Goal: Information Seeking & Learning: Learn about a topic

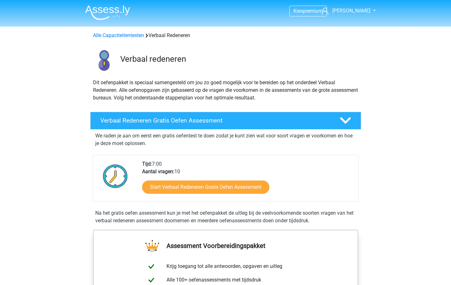
scroll to position [396, 0]
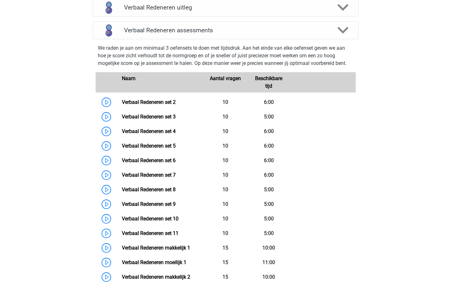
click at [430, 166] on div "Kies premium Inge Inge@ingesnelders.com" at bounding box center [225, 186] width 451 height 1165
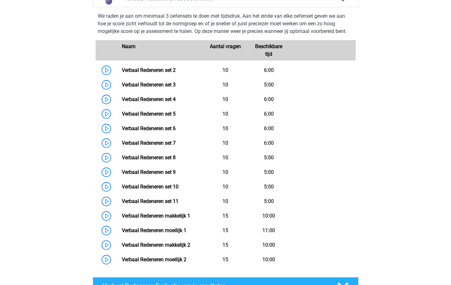
scroll to position [446, 0]
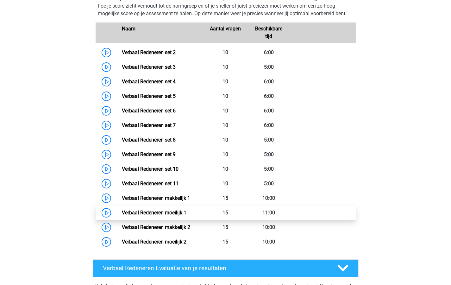
click at [150, 211] on link "Verbaal Redeneren moeilijk 1" at bounding box center [154, 213] width 65 height 6
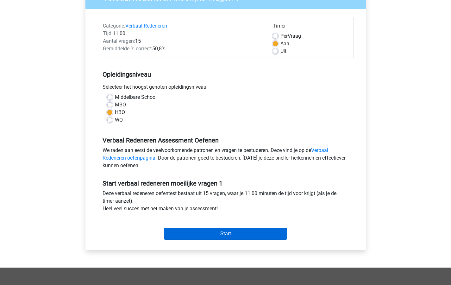
scroll to position [66, 0]
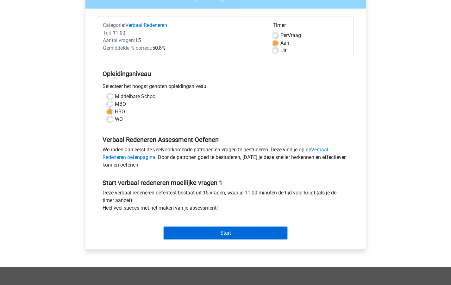
click at [222, 233] on input "Start" at bounding box center [225, 233] width 123 height 12
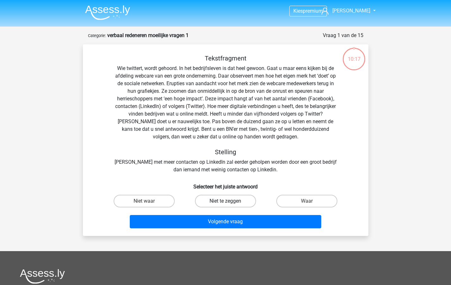
click at [222, 202] on label "Niet te zeggen" at bounding box center [225, 201] width 61 height 13
click at [225, 202] on input "Niet te zeggen" at bounding box center [227, 203] width 4 height 4
radio input "true"
click at [301, 200] on label "Waar" at bounding box center [306, 201] width 61 height 13
click at [307, 201] on input "Waar" at bounding box center [309, 203] width 4 height 4
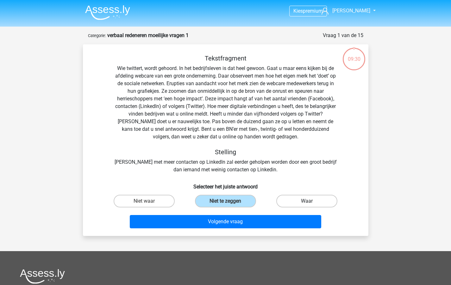
radio input "true"
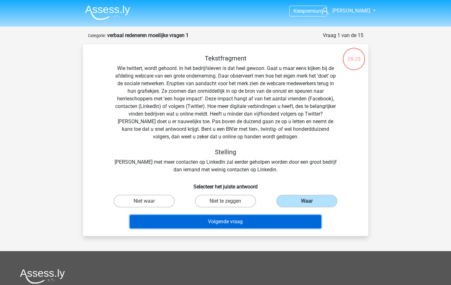
click at [231, 218] on button "Volgende vraag" at bounding box center [226, 221] width 192 height 13
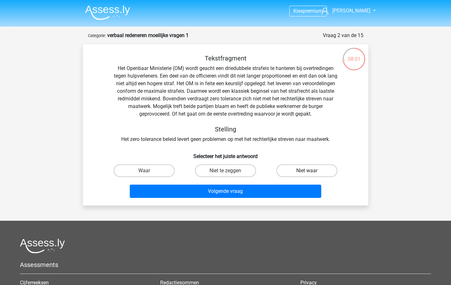
click at [305, 168] on label "Niet waar" at bounding box center [306, 170] width 61 height 13
click at [307, 171] on input "Niet waar" at bounding box center [309, 173] width 4 height 4
radio input "true"
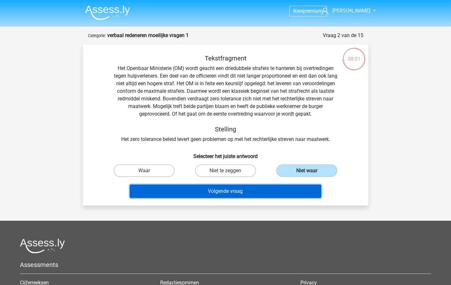
click at [222, 189] on button "Volgende vraag" at bounding box center [226, 191] width 192 height 13
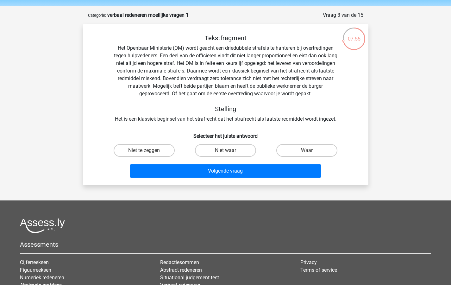
scroll to position [20, 0]
click at [305, 151] on label "Waar" at bounding box center [306, 150] width 61 height 13
click at [307, 151] on input "Waar" at bounding box center [309, 153] width 4 height 4
radio input "true"
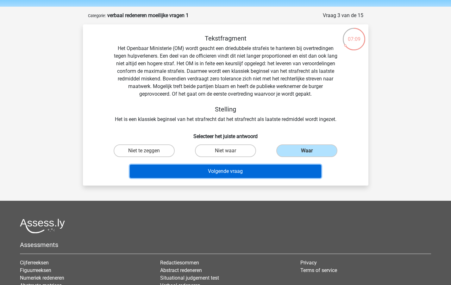
click at [249, 170] on button "Volgende vraag" at bounding box center [226, 171] width 192 height 13
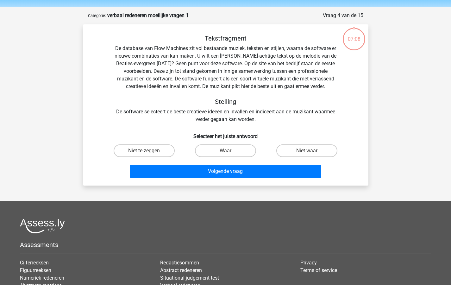
scroll to position [32, 0]
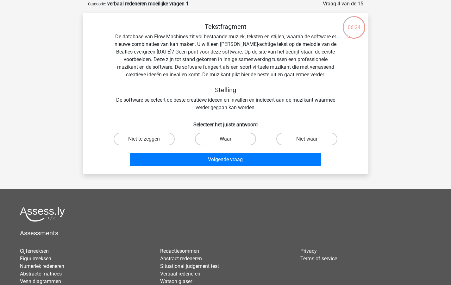
click at [230, 137] on label "Waar" at bounding box center [225, 139] width 61 height 13
click at [230, 139] on input "Waar" at bounding box center [227, 141] width 4 height 4
radio input "true"
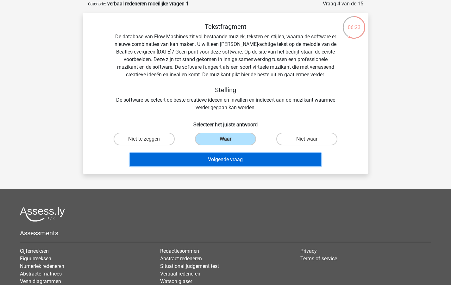
click at [226, 158] on button "Volgende vraag" at bounding box center [226, 159] width 192 height 13
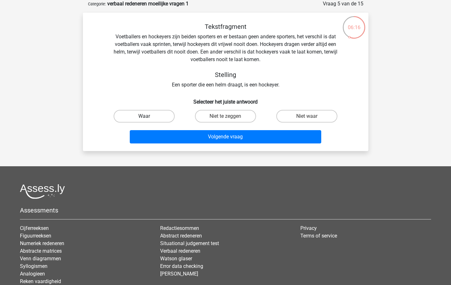
click at [147, 115] on label "Waar" at bounding box center [144, 116] width 61 height 13
click at [147, 116] on input "Waar" at bounding box center [146, 118] width 4 height 4
radio input "true"
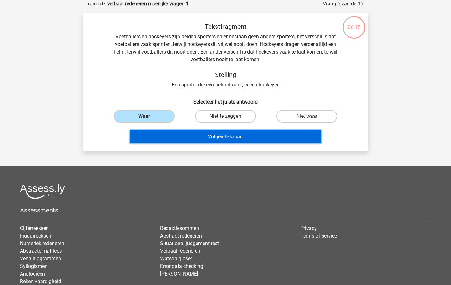
click at [180, 137] on button "Volgende vraag" at bounding box center [226, 136] width 192 height 13
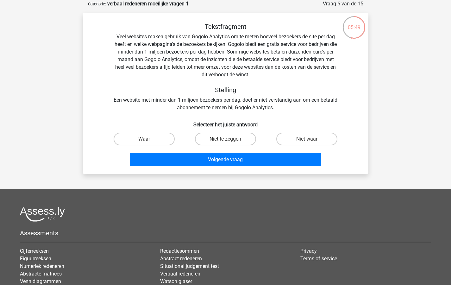
click at [226, 140] on input "Niet te zeggen" at bounding box center [227, 141] width 4 height 4
radio input "true"
click at [305, 139] on label "Niet waar" at bounding box center [306, 139] width 61 height 13
click at [307, 139] on input "Niet waar" at bounding box center [309, 141] width 4 height 4
radio input "true"
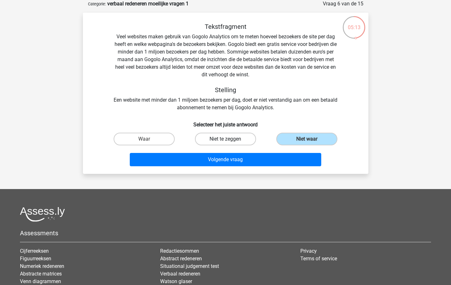
click at [228, 139] on label "Niet te zeggen" at bounding box center [225, 139] width 61 height 13
click at [228, 139] on input "Niet te zeggen" at bounding box center [227, 141] width 4 height 4
radio input "true"
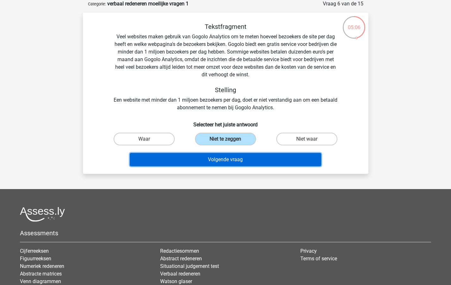
click at [217, 159] on button "Volgende vraag" at bounding box center [226, 159] width 192 height 13
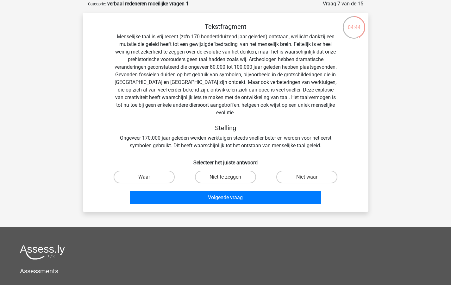
click at [307, 177] on input "Niet waar" at bounding box center [309, 179] width 4 height 4
radio input "true"
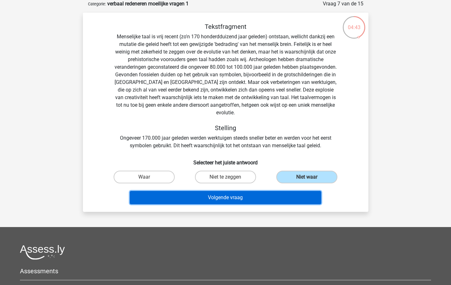
click at [236, 191] on button "Volgende vraag" at bounding box center [226, 197] width 192 height 13
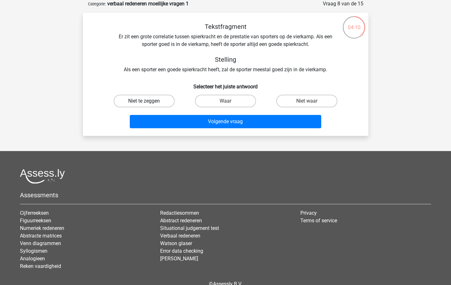
click at [141, 101] on label "Niet te zeggen" at bounding box center [144, 101] width 61 height 13
click at [144, 101] on input "Niet te zeggen" at bounding box center [146, 103] width 4 height 4
radio input "true"
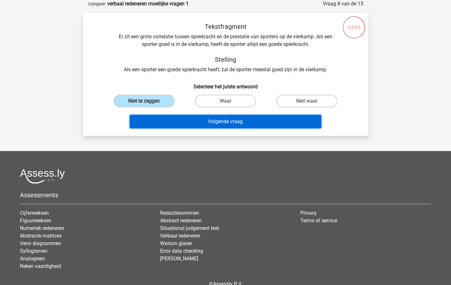
click at [194, 121] on button "Volgende vraag" at bounding box center [226, 121] width 192 height 13
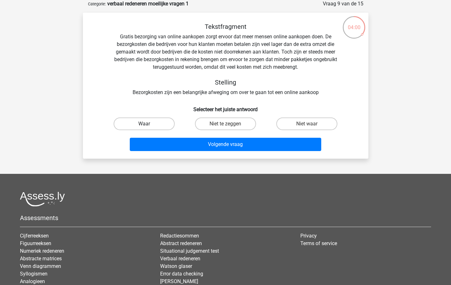
click at [148, 120] on label "Waar" at bounding box center [144, 123] width 61 height 13
click at [148, 124] on input "Waar" at bounding box center [146, 126] width 4 height 4
radio input "true"
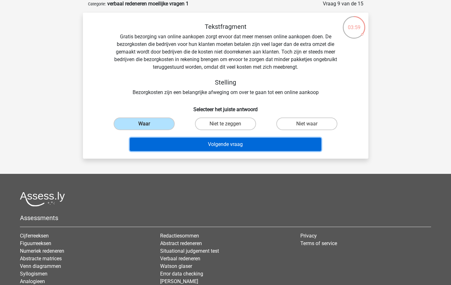
click at [173, 145] on button "Volgende vraag" at bounding box center [226, 144] width 192 height 13
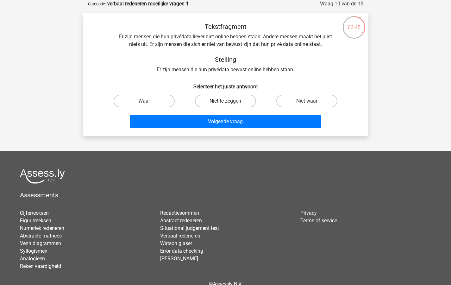
click at [212, 101] on label "Niet te zeggen" at bounding box center [225, 101] width 61 height 13
click at [225, 101] on input "Niet te zeggen" at bounding box center [227, 103] width 4 height 4
radio input "true"
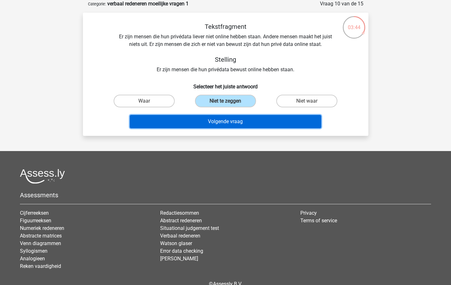
click at [213, 122] on button "Volgende vraag" at bounding box center [226, 121] width 192 height 13
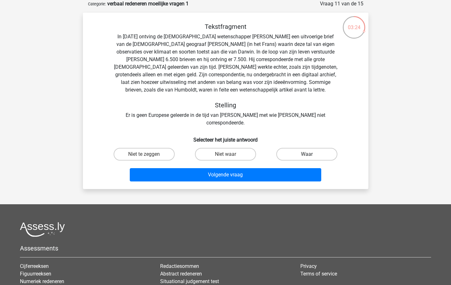
click at [303, 148] on label "Waar" at bounding box center [306, 154] width 61 height 13
click at [307, 154] on input "Waar" at bounding box center [309, 156] width 4 height 4
radio input "true"
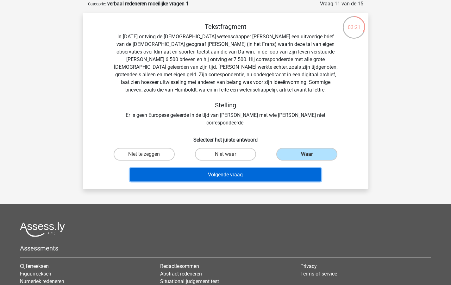
click at [227, 168] on button "Volgende vraag" at bounding box center [226, 174] width 192 height 13
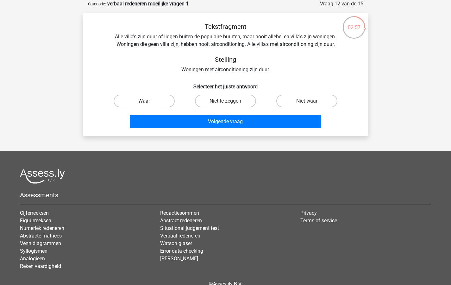
click at [139, 98] on label "Waar" at bounding box center [144, 101] width 61 height 13
click at [144, 101] on input "Waar" at bounding box center [146, 103] width 4 height 4
radio input "true"
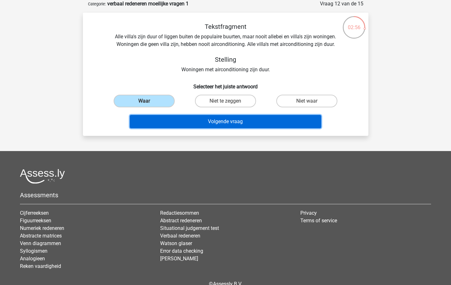
click at [172, 121] on button "Volgende vraag" at bounding box center [226, 121] width 192 height 13
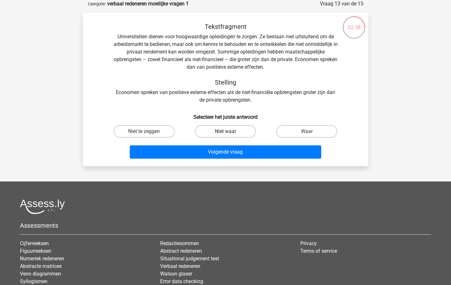
click at [215, 129] on label "Niet waar" at bounding box center [225, 131] width 61 height 13
click at [225, 131] on input "Niet waar" at bounding box center [227, 133] width 4 height 4
radio input "true"
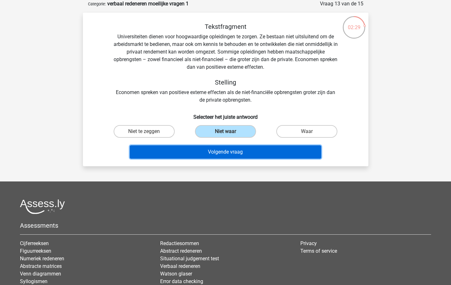
click at [212, 152] on button "Volgende vraag" at bounding box center [226, 151] width 192 height 13
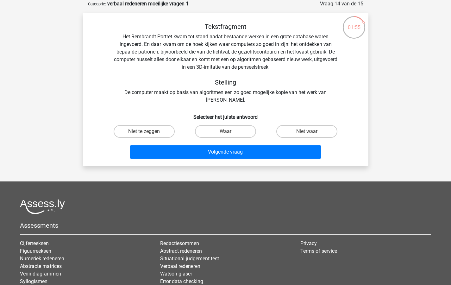
drag, startPoint x: 303, startPoint y: 129, endPoint x: 300, endPoint y: 141, distance: 12.7
click at [303, 129] on label "Niet waar" at bounding box center [306, 131] width 61 height 13
click at [307, 131] on input "Niet waar" at bounding box center [309, 133] width 4 height 4
radio input "true"
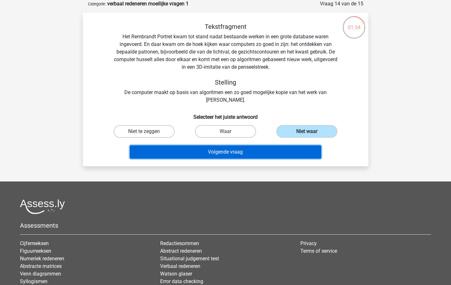
click at [208, 151] on button "Volgende vraag" at bounding box center [226, 151] width 192 height 13
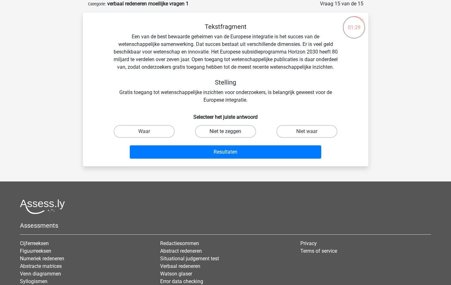
click at [225, 135] on label "Niet te zeggen" at bounding box center [225, 131] width 61 height 13
click at [225, 135] on input "Niet te zeggen" at bounding box center [227, 133] width 4 height 4
radio input "true"
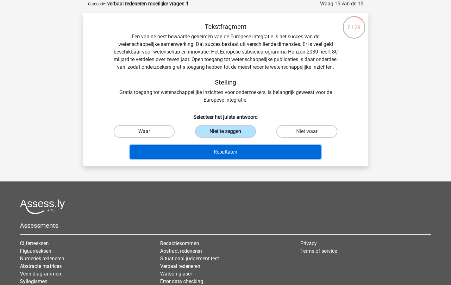
click at [206, 159] on button "Resultaten" at bounding box center [226, 151] width 192 height 13
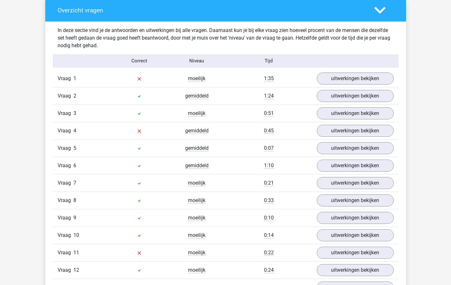
scroll to position [564, 0]
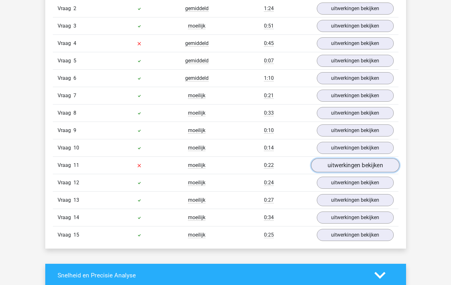
click at [348, 165] on link "uitwerkingen bekijken" at bounding box center [355, 165] width 88 height 14
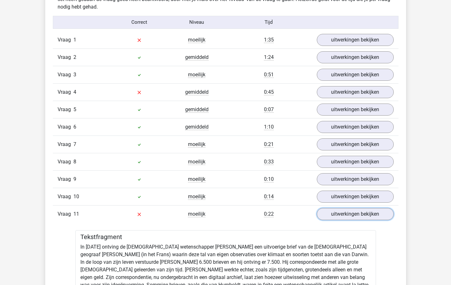
scroll to position [495, 0]
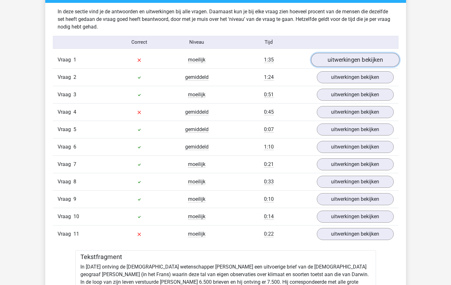
click at [346, 59] on link "uitwerkingen bekijken" at bounding box center [355, 60] width 88 height 14
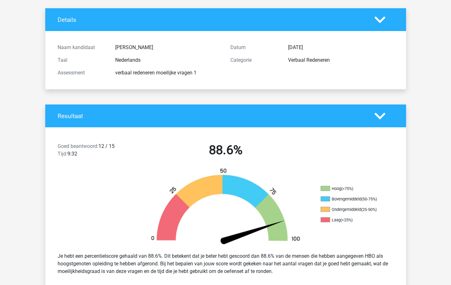
scroll to position [0, 0]
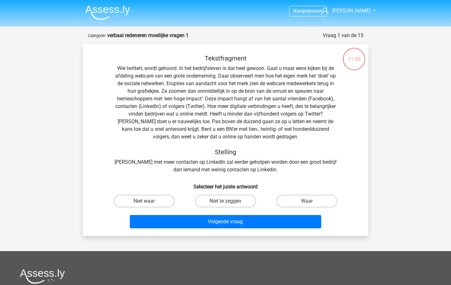
scroll to position [32, 0]
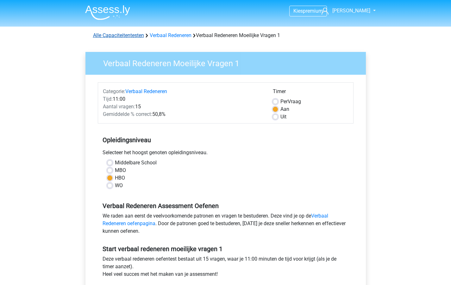
click at [112, 35] on link "Alle Capaciteitentesten" at bounding box center [118, 35] width 51 height 6
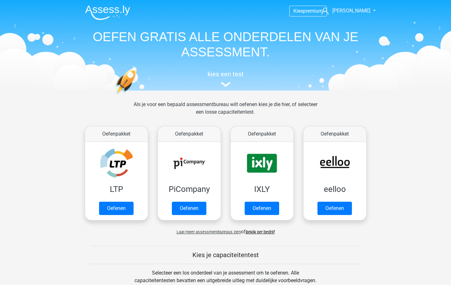
scroll to position [269, 0]
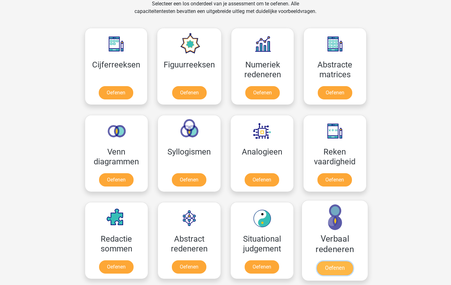
click at [329, 261] on link "Oefenen" at bounding box center [335, 268] width 36 height 14
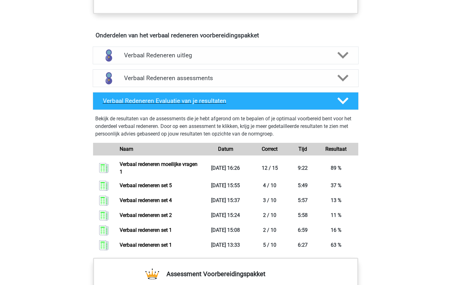
scroll to position [313, 0]
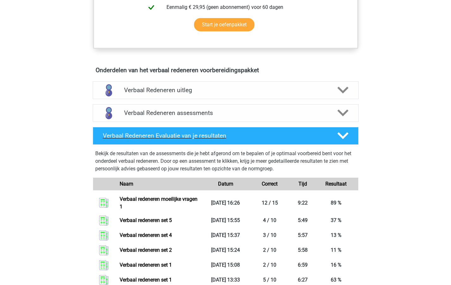
click at [342, 135] on icon at bounding box center [342, 135] width 11 height 11
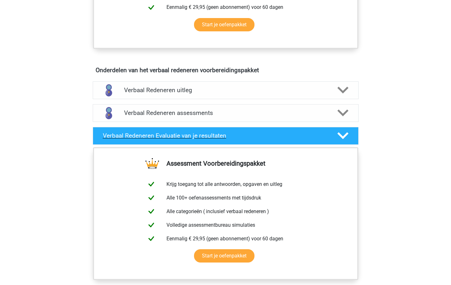
click at [344, 135] on polygon at bounding box center [342, 135] width 11 height 7
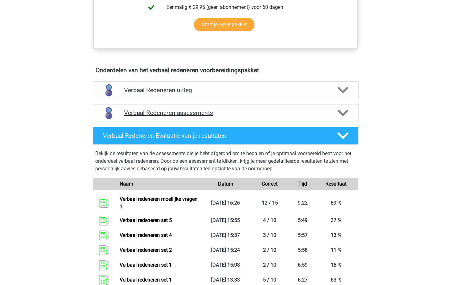
click at [341, 113] on polygon at bounding box center [342, 113] width 11 height 7
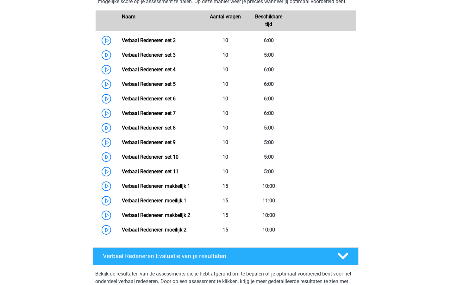
scroll to position [458, 0]
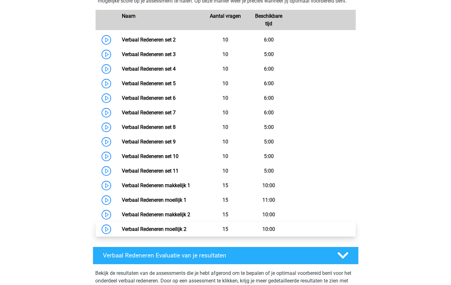
click at [173, 230] on link "Verbaal Redeneren moeilijk 2" at bounding box center [154, 229] width 65 height 6
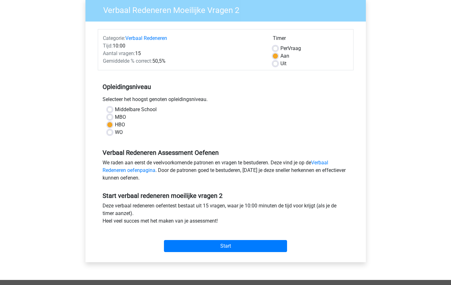
scroll to position [169, 0]
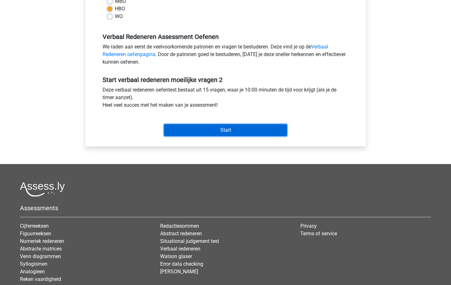
click at [225, 128] on input "Start" at bounding box center [225, 130] width 123 height 12
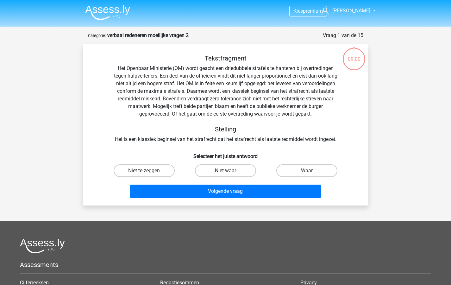
click at [224, 170] on label "Niet waar" at bounding box center [225, 170] width 61 height 13
click at [225, 171] on input "Niet waar" at bounding box center [227, 173] width 4 height 4
radio input "true"
click at [310, 169] on label "Waar" at bounding box center [306, 170] width 61 height 13
click at [310, 171] on input "Waar" at bounding box center [309, 173] width 4 height 4
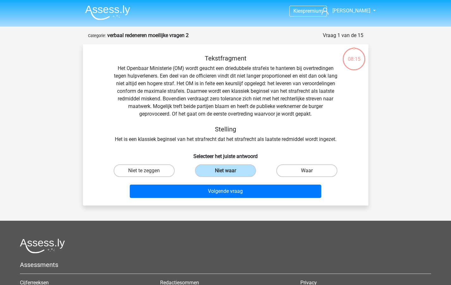
radio input "true"
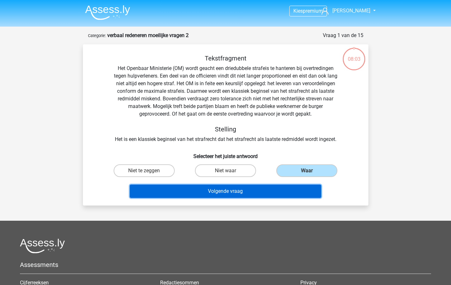
click at [233, 191] on button "Volgende vraag" at bounding box center [226, 191] width 192 height 13
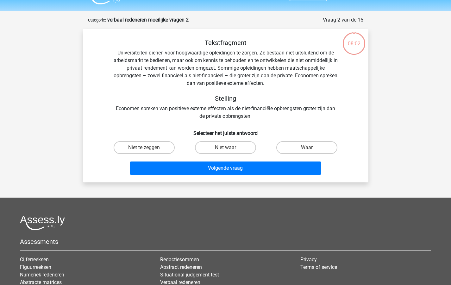
scroll to position [32, 0]
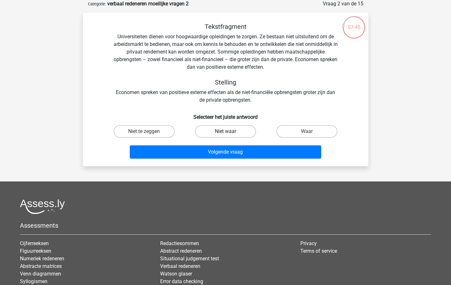
click at [224, 129] on label "Niet waar" at bounding box center [225, 131] width 61 height 13
click at [225, 131] on input "Niet waar" at bounding box center [227, 133] width 4 height 4
radio input "true"
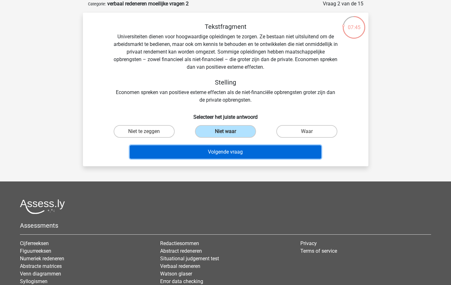
click at [221, 153] on button "Volgende vraag" at bounding box center [226, 151] width 192 height 13
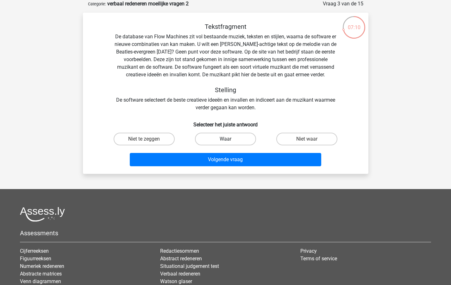
click at [225, 138] on label "Waar" at bounding box center [225, 139] width 61 height 13
click at [225, 139] on input "Waar" at bounding box center [227, 141] width 4 height 4
radio input "true"
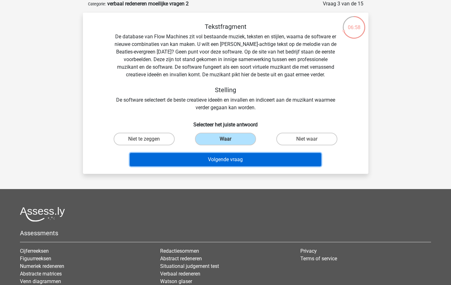
click at [216, 159] on button "Volgende vraag" at bounding box center [226, 159] width 192 height 13
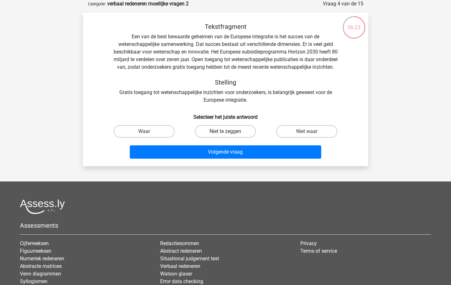
click at [224, 137] on label "Niet te zeggen" at bounding box center [225, 131] width 61 height 13
click at [225, 135] on input "Niet te zeggen" at bounding box center [227, 133] width 4 height 4
radio input "true"
click at [300, 138] on label "Niet waar" at bounding box center [306, 131] width 61 height 13
click at [307, 135] on input "Niet waar" at bounding box center [309, 133] width 4 height 4
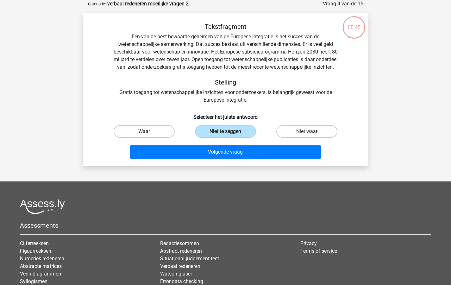
radio input "true"
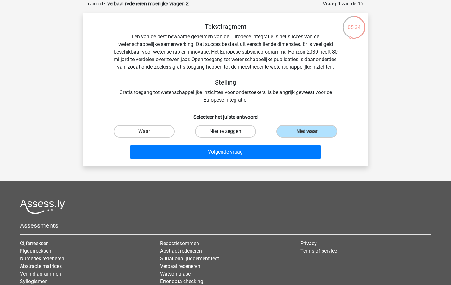
click at [216, 136] on label "Niet te zeggen" at bounding box center [225, 131] width 61 height 13
click at [225, 135] on input "Niet te zeggen" at bounding box center [227, 133] width 4 height 4
radio input "true"
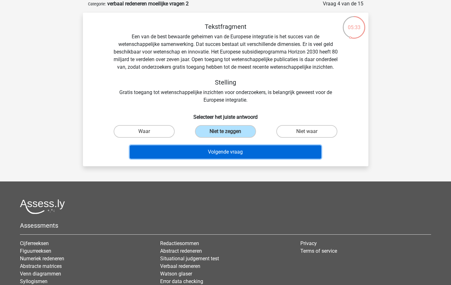
click at [226, 159] on button "Volgende vraag" at bounding box center [226, 151] width 192 height 13
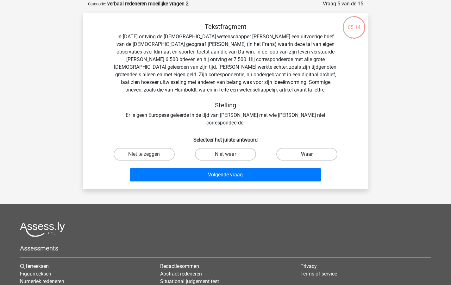
click at [301, 148] on label "Waar" at bounding box center [306, 154] width 61 height 13
click at [307, 154] on input "Waar" at bounding box center [309, 156] width 4 height 4
radio input "true"
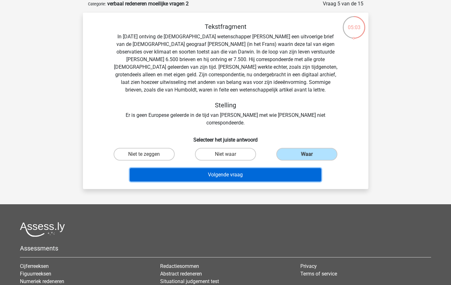
click at [223, 168] on button "Volgende vraag" at bounding box center [226, 174] width 192 height 13
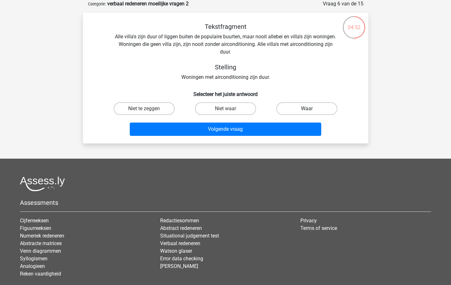
click at [305, 107] on label "Waar" at bounding box center [306, 108] width 61 height 13
click at [307, 109] on input "Waar" at bounding box center [309, 111] width 4 height 4
radio input "true"
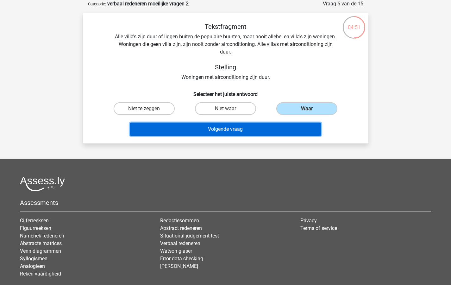
click at [225, 127] on button "Volgende vraag" at bounding box center [226, 129] width 192 height 13
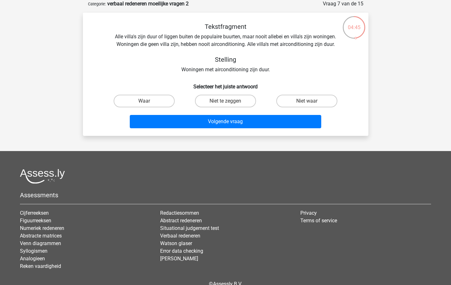
click at [147, 101] on input "Waar" at bounding box center [146, 103] width 4 height 4
radio input "true"
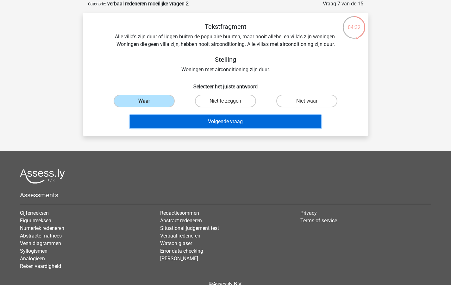
click at [202, 123] on button "Volgende vraag" at bounding box center [226, 121] width 192 height 13
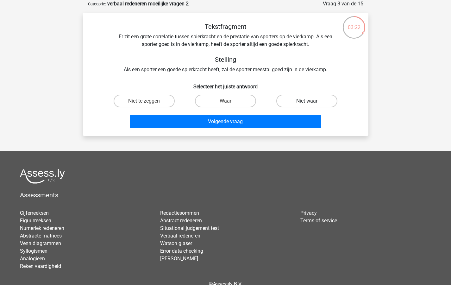
click at [316, 99] on label "Niet waar" at bounding box center [306, 101] width 61 height 13
click at [311, 101] on input "Niet waar" at bounding box center [309, 103] width 4 height 4
radio input "true"
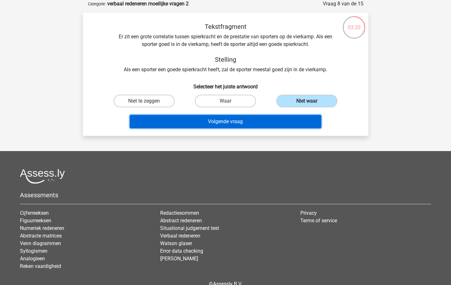
click at [238, 122] on button "Volgende vraag" at bounding box center [226, 121] width 192 height 13
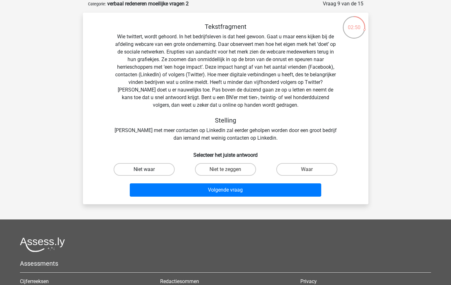
click at [136, 167] on label "Niet waar" at bounding box center [144, 169] width 61 height 13
click at [144, 169] on input "Niet waar" at bounding box center [146, 171] width 4 height 4
radio input "true"
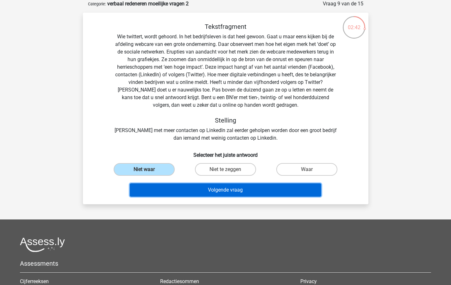
click at [222, 190] on button "Volgende vraag" at bounding box center [226, 189] width 192 height 13
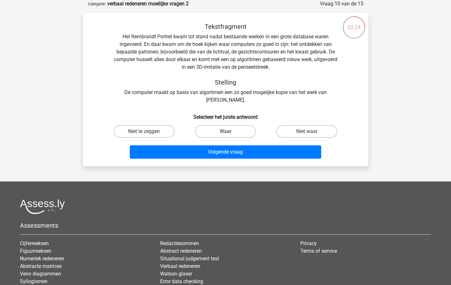
click at [225, 129] on label "Waar" at bounding box center [225, 131] width 61 height 13
click at [225, 131] on input "Waar" at bounding box center [227, 133] width 4 height 4
radio input "true"
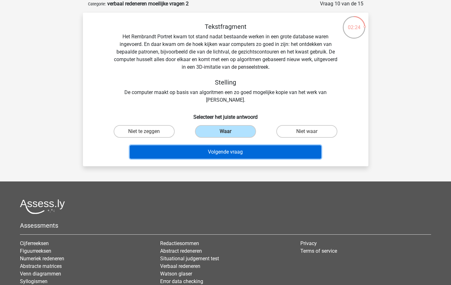
click at [217, 151] on button "Volgende vraag" at bounding box center [226, 151] width 192 height 13
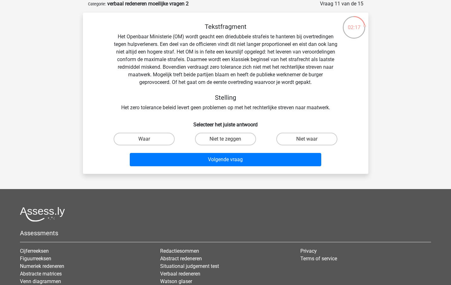
click at [417, 142] on div "Kies premium Inge Inge@ingesnelders.com" at bounding box center [225, 162] width 451 height 388
click at [307, 138] on label "Niet waar" at bounding box center [306, 139] width 61 height 13
click at [307, 139] on input "Niet waar" at bounding box center [309, 141] width 4 height 4
radio input "true"
click at [218, 138] on label "Niet te zeggen" at bounding box center [225, 139] width 61 height 13
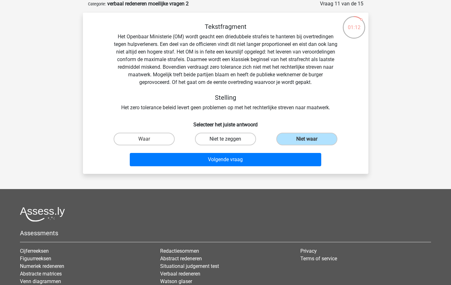
click at [225, 139] on input "Niet te zeggen" at bounding box center [227, 141] width 4 height 4
radio input "true"
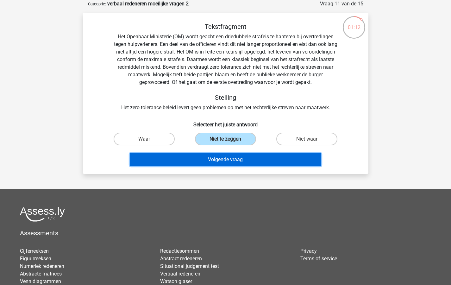
click at [217, 157] on button "Volgende vraag" at bounding box center [226, 159] width 192 height 13
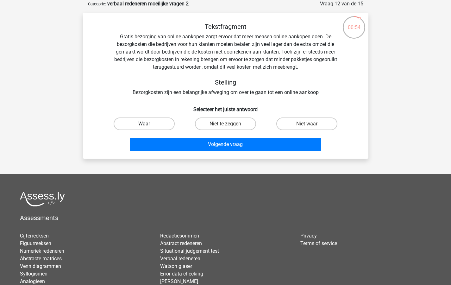
drag, startPoint x: 142, startPoint y: 124, endPoint x: 151, endPoint y: 127, distance: 9.0
click at [142, 124] on label "Waar" at bounding box center [144, 123] width 61 height 13
click at [144, 124] on input "Waar" at bounding box center [146, 126] width 4 height 4
radio input "true"
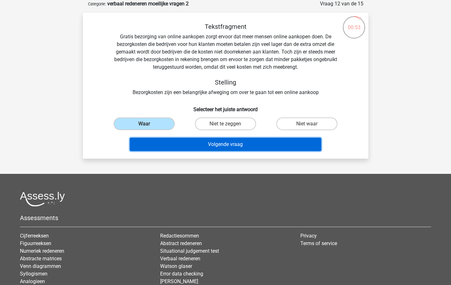
click at [166, 145] on button "Volgende vraag" at bounding box center [226, 144] width 192 height 13
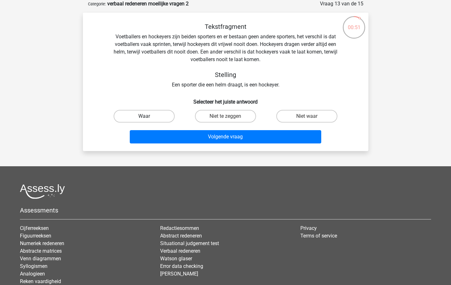
click at [145, 114] on label "Waar" at bounding box center [144, 116] width 61 height 13
click at [145, 116] on input "Waar" at bounding box center [146, 118] width 4 height 4
radio input "true"
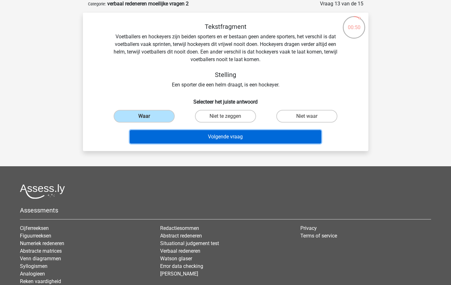
click at [217, 137] on button "Volgende vraag" at bounding box center [226, 136] width 192 height 13
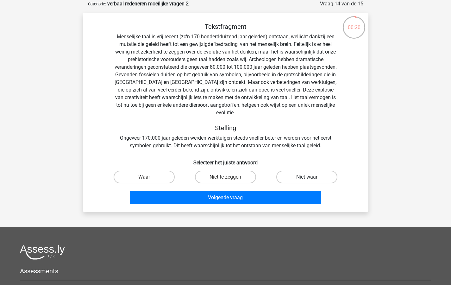
click at [313, 171] on label "Niet waar" at bounding box center [306, 177] width 61 height 13
click at [311, 177] on input "Niet waar" at bounding box center [309, 179] width 4 height 4
radio input "true"
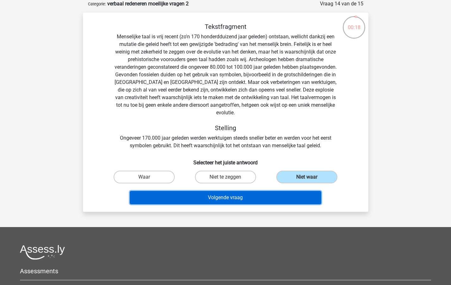
click at [220, 191] on button "Volgende vraag" at bounding box center [226, 197] width 192 height 13
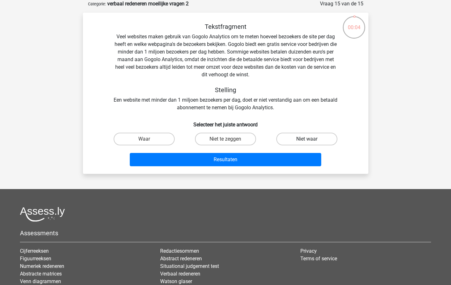
click at [302, 138] on label "Niet waar" at bounding box center [306, 139] width 61 height 13
click at [307, 139] on input "Niet waar" at bounding box center [309, 141] width 4 height 4
radio input "true"
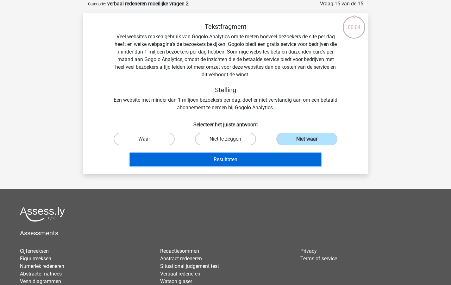
click at [256, 155] on button "Resultaten" at bounding box center [226, 159] width 192 height 13
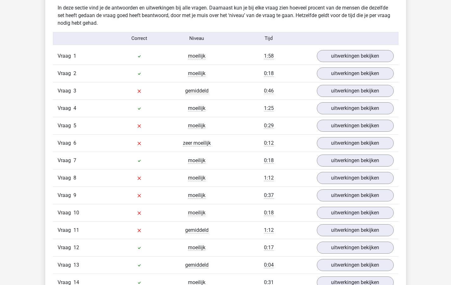
scroll to position [519, 0]
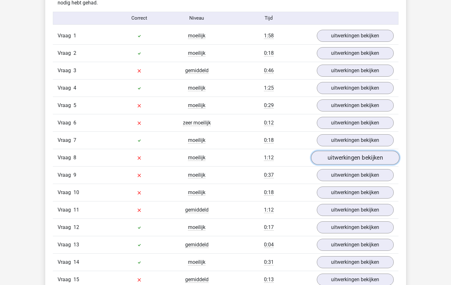
click at [335, 156] on link "uitwerkingen bekijken" at bounding box center [355, 158] width 88 height 14
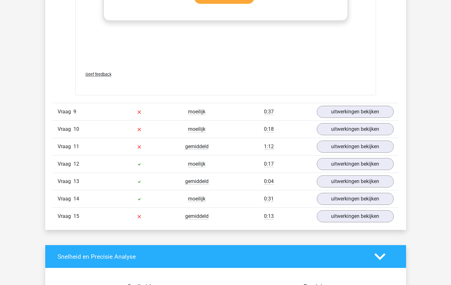
scroll to position [956, 0]
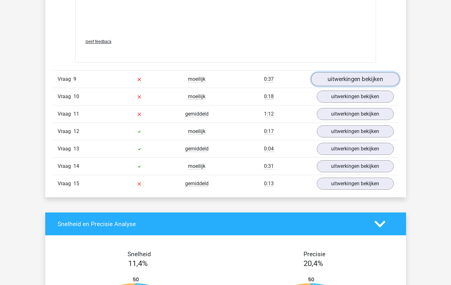
click at [339, 79] on link "uitwerkingen bekijken" at bounding box center [355, 79] width 88 height 14
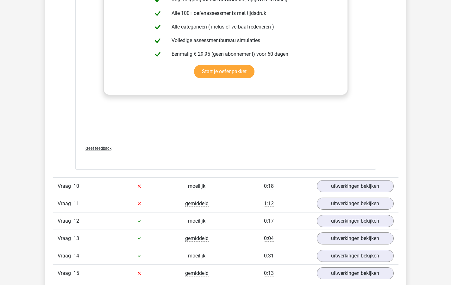
scroll to position [1311, 0]
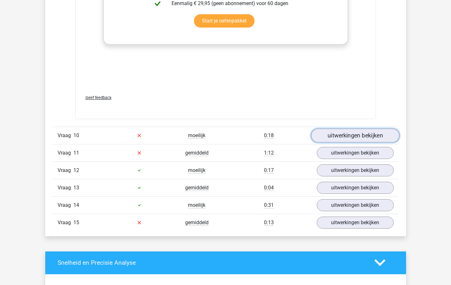
click at [328, 133] on link "uitwerkingen bekijken" at bounding box center [355, 136] width 88 height 14
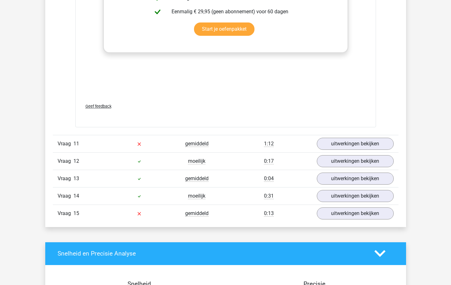
scroll to position [1701, 0]
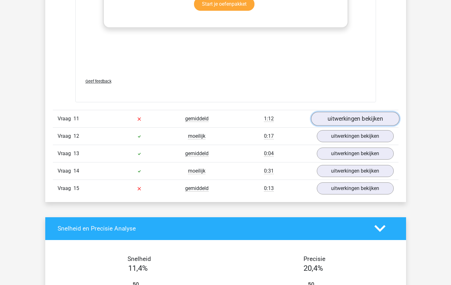
click at [329, 118] on link "uitwerkingen bekijken" at bounding box center [355, 119] width 88 height 14
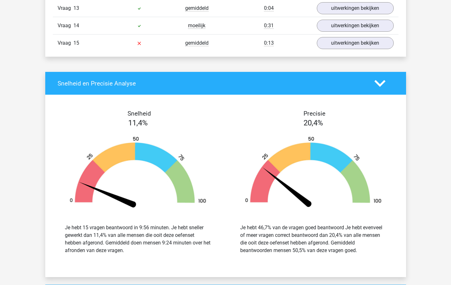
scroll to position [2101, 0]
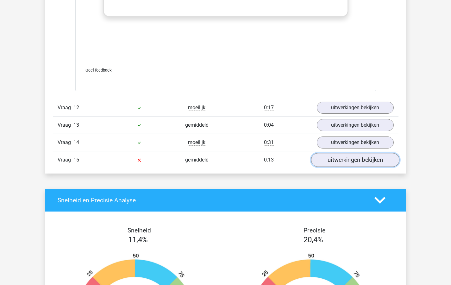
click at [339, 159] on link "uitwerkingen bekijken" at bounding box center [355, 160] width 88 height 14
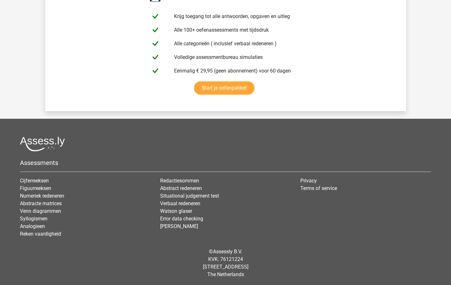
scroll to position [3036, 0]
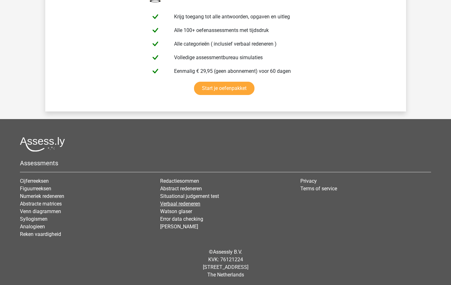
click at [168, 203] on link "Verbaal redeneren" at bounding box center [180, 204] width 40 height 6
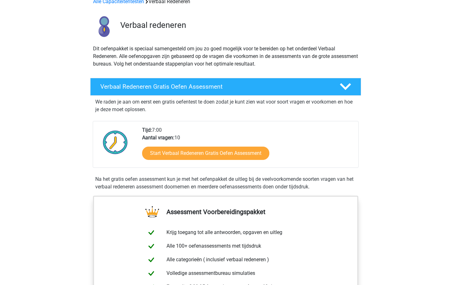
scroll to position [111, 0]
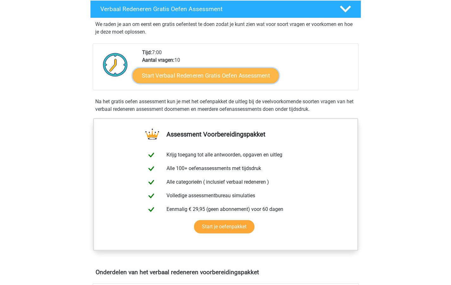
click at [244, 74] on link "Start Verbaal Redeneren Gratis Oefen Assessment" at bounding box center [206, 75] width 146 height 15
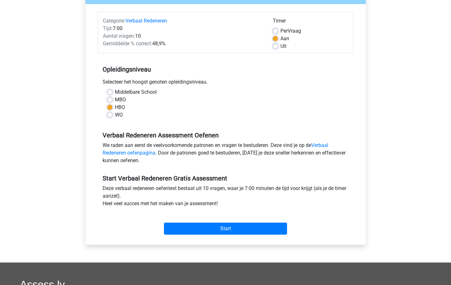
scroll to position [143, 0]
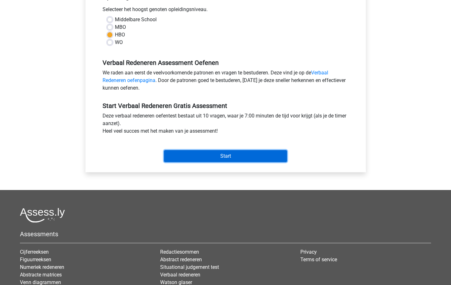
click at [229, 156] on input "Start" at bounding box center [225, 156] width 123 height 12
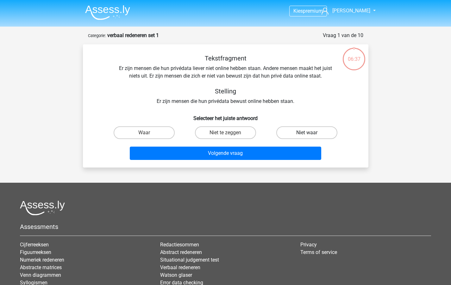
click at [304, 132] on label "Niet waar" at bounding box center [306, 132] width 61 height 13
click at [307, 133] on input "Niet waar" at bounding box center [309, 135] width 4 height 4
radio input "true"
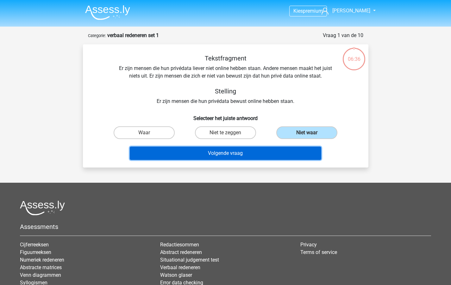
click at [230, 153] on button "Volgende vraag" at bounding box center [226, 153] width 192 height 13
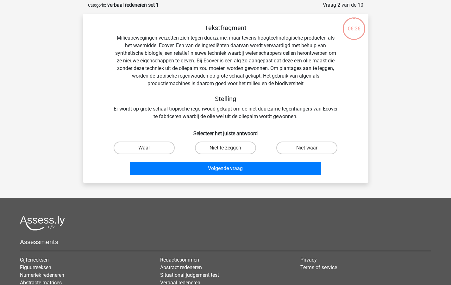
scroll to position [32, 0]
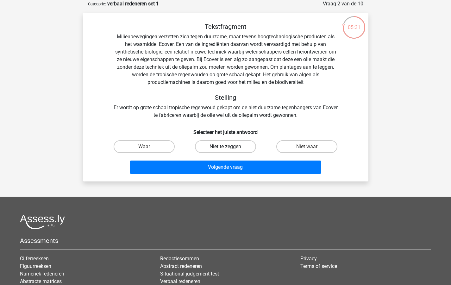
click at [225, 145] on label "Niet te zeggen" at bounding box center [225, 146] width 61 height 13
click at [225, 147] on input "Niet te zeggen" at bounding box center [227, 149] width 4 height 4
radio input "true"
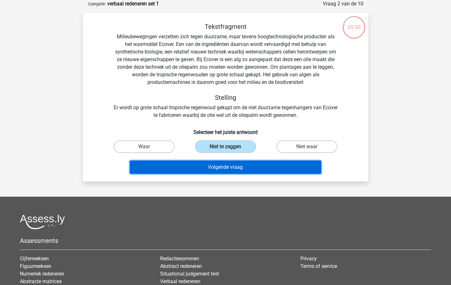
click at [210, 166] on button "Volgende vraag" at bounding box center [226, 167] width 192 height 13
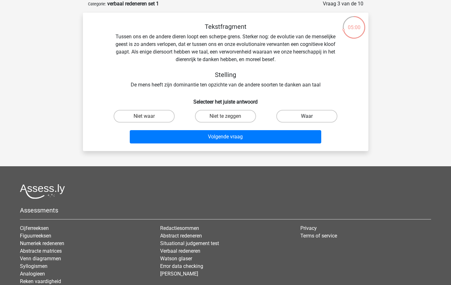
click at [310, 114] on label "Waar" at bounding box center [306, 116] width 61 height 13
click at [310, 116] on input "Waar" at bounding box center [309, 118] width 4 height 4
radio input "true"
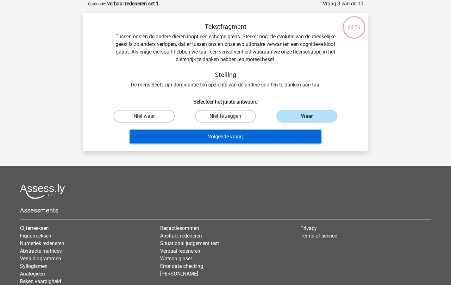
click at [232, 137] on button "Volgende vraag" at bounding box center [226, 136] width 192 height 13
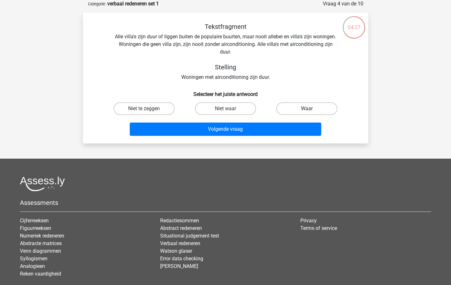
click at [306, 108] on label "Waar" at bounding box center [306, 108] width 61 height 13
click at [307, 109] on input "Waar" at bounding box center [309, 111] width 4 height 4
radio input "true"
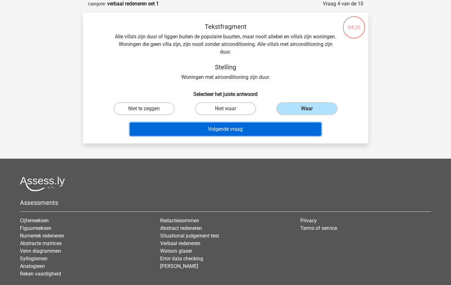
click at [233, 130] on button "Volgende vraag" at bounding box center [226, 129] width 192 height 13
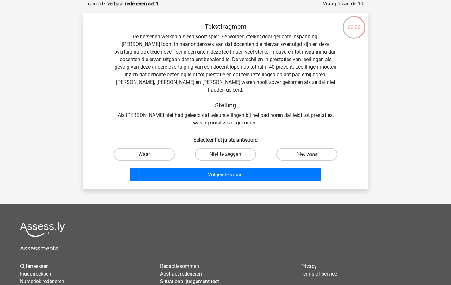
click at [142, 148] on label "Waar" at bounding box center [144, 154] width 61 height 13
click at [144, 154] on input "Waar" at bounding box center [146, 156] width 4 height 4
radio input "true"
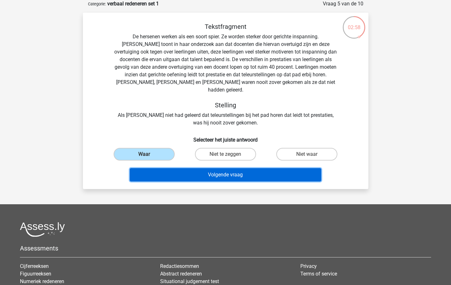
click at [210, 168] on button "Volgende vraag" at bounding box center [226, 174] width 192 height 13
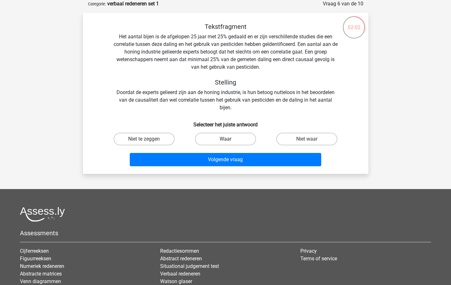
click at [223, 139] on label "Waar" at bounding box center [225, 139] width 61 height 13
click at [225, 139] on input "Waar" at bounding box center [227, 141] width 4 height 4
radio input "true"
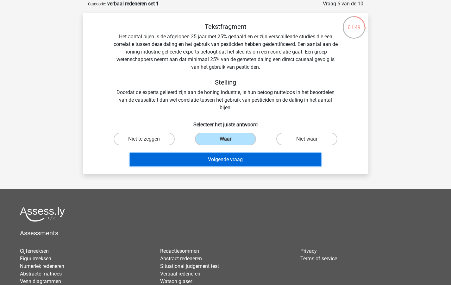
click at [219, 161] on button "Volgende vraag" at bounding box center [226, 159] width 192 height 13
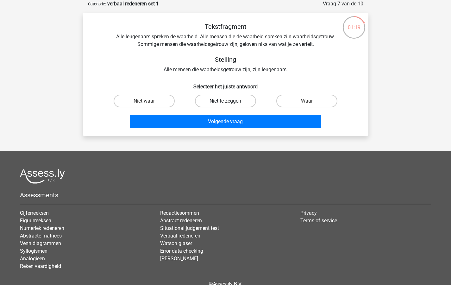
click at [222, 100] on label "Niet te zeggen" at bounding box center [225, 101] width 61 height 13
click at [225, 101] on input "Niet te zeggen" at bounding box center [227, 103] width 4 height 4
radio input "true"
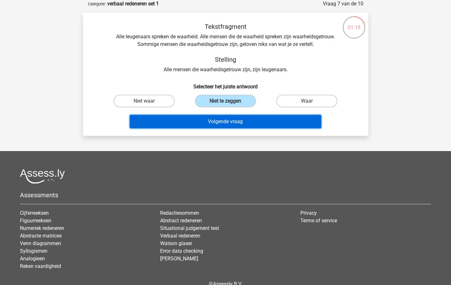
click at [218, 123] on button "Volgende vraag" at bounding box center [226, 121] width 192 height 13
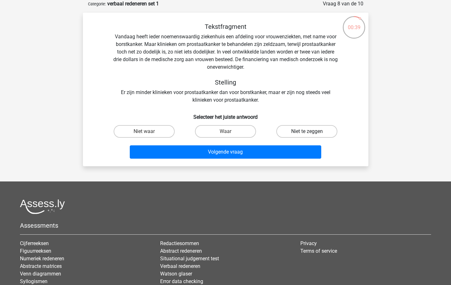
click at [304, 129] on label "Niet te zeggen" at bounding box center [306, 131] width 61 height 13
click at [307, 131] on input "Niet te zeggen" at bounding box center [309, 133] width 4 height 4
radio input "true"
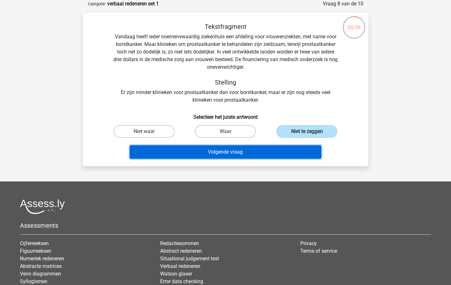
click at [233, 149] on button "Volgende vraag" at bounding box center [226, 151] width 192 height 13
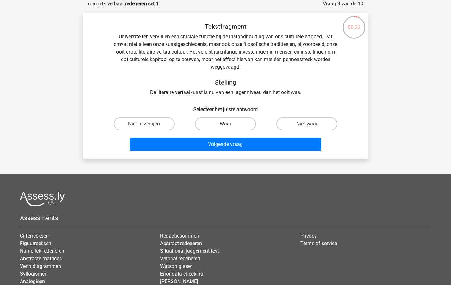
click at [225, 123] on label "Waar" at bounding box center [225, 123] width 61 height 13
click at [225, 124] on input "Waar" at bounding box center [227, 126] width 4 height 4
radio input "true"
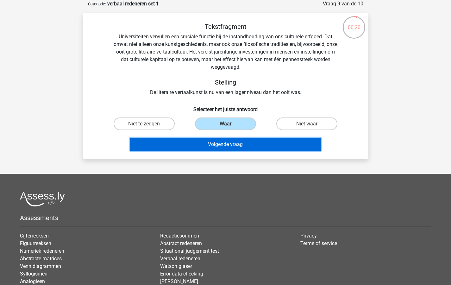
click at [220, 145] on button "Volgende vraag" at bounding box center [226, 144] width 192 height 13
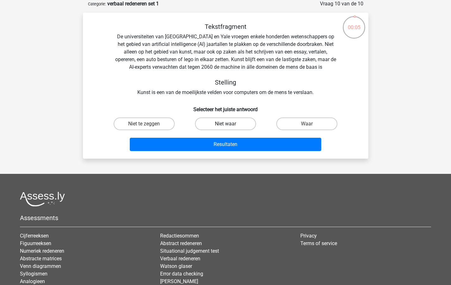
click at [223, 124] on label "Niet waar" at bounding box center [225, 123] width 61 height 13
click at [225, 124] on input "Niet waar" at bounding box center [227, 126] width 4 height 4
radio input "true"
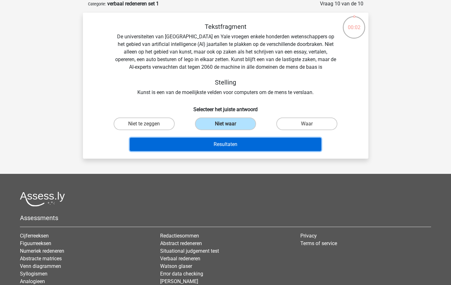
click at [223, 145] on button "Resultaten" at bounding box center [226, 144] width 192 height 13
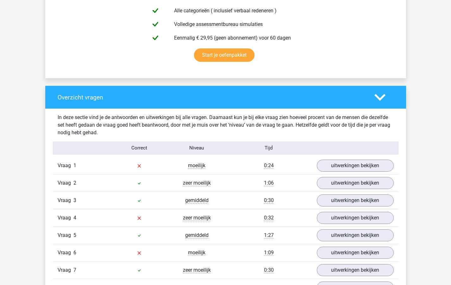
scroll to position [443, 0]
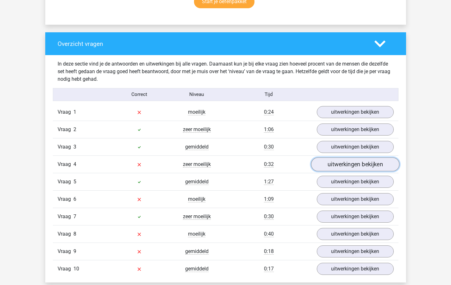
click at [330, 165] on link "uitwerkingen bekijken" at bounding box center [355, 164] width 88 height 14
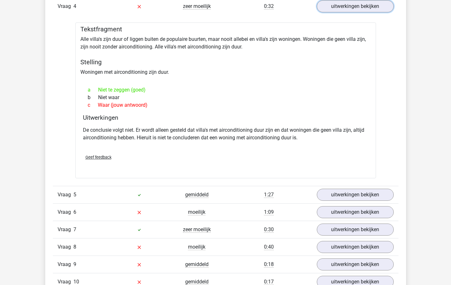
scroll to position [633, 0]
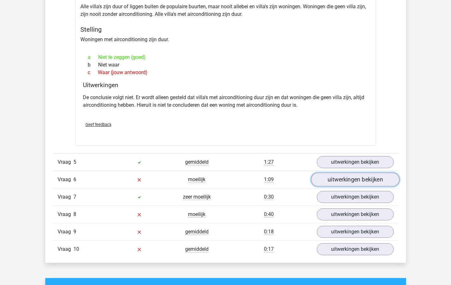
click at [331, 180] on link "uitwerkingen bekijken" at bounding box center [355, 180] width 88 height 14
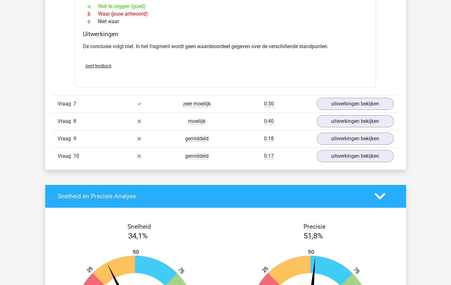
scroll to position [923, 0]
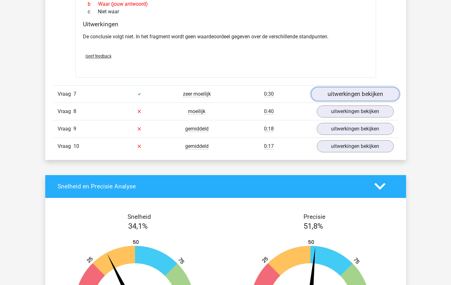
click at [331, 93] on link "uitwerkingen bekijken" at bounding box center [355, 94] width 88 height 14
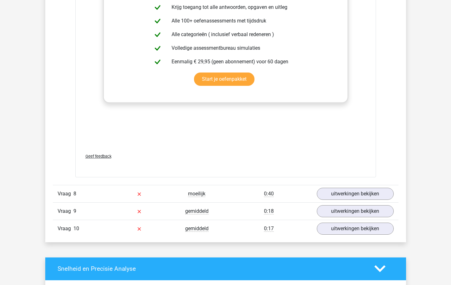
scroll to position [1212, 0]
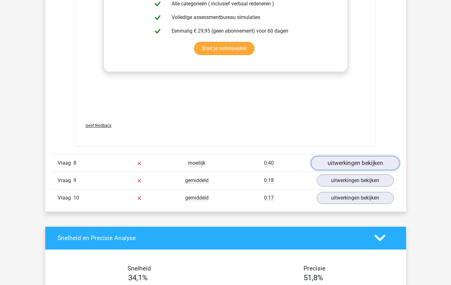
click at [335, 161] on link "uitwerkingen bekijken" at bounding box center [355, 163] width 88 height 14
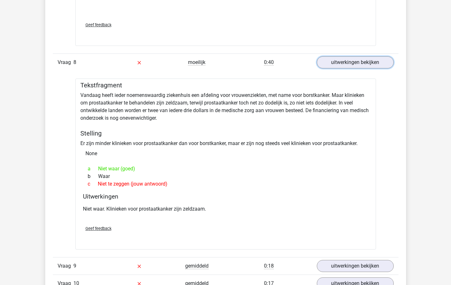
scroll to position [1313, 0]
drag, startPoint x: 182, startPoint y: 103, endPoint x: 95, endPoint y: 103, distance: 87.4
click at [94, 103] on div "Tekstfragment Vandaag heeft ieder noemenswaardig ziekenhuis een afdeling voor v…" at bounding box center [225, 163] width 301 height 171
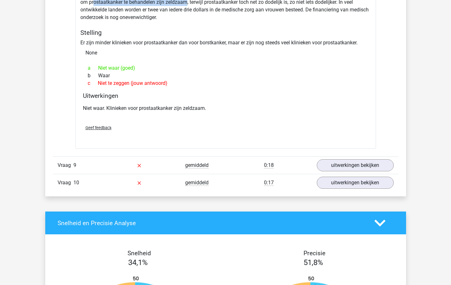
scroll to position [1454, 0]
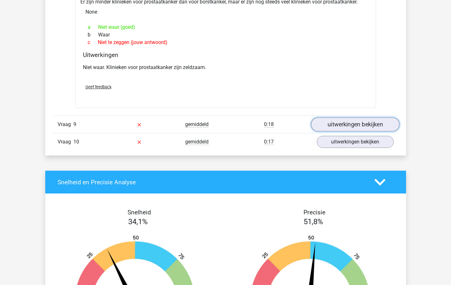
click at [334, 124] on link "uitwerkingen bekijken" at bounding box center [355, 124] width 88 height 14
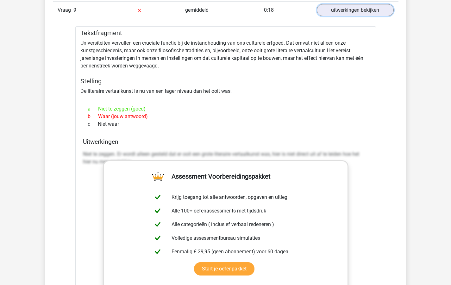
scroll to position [1516, 0]
